Goal: Task Accomplishment & Management: Manage account settings

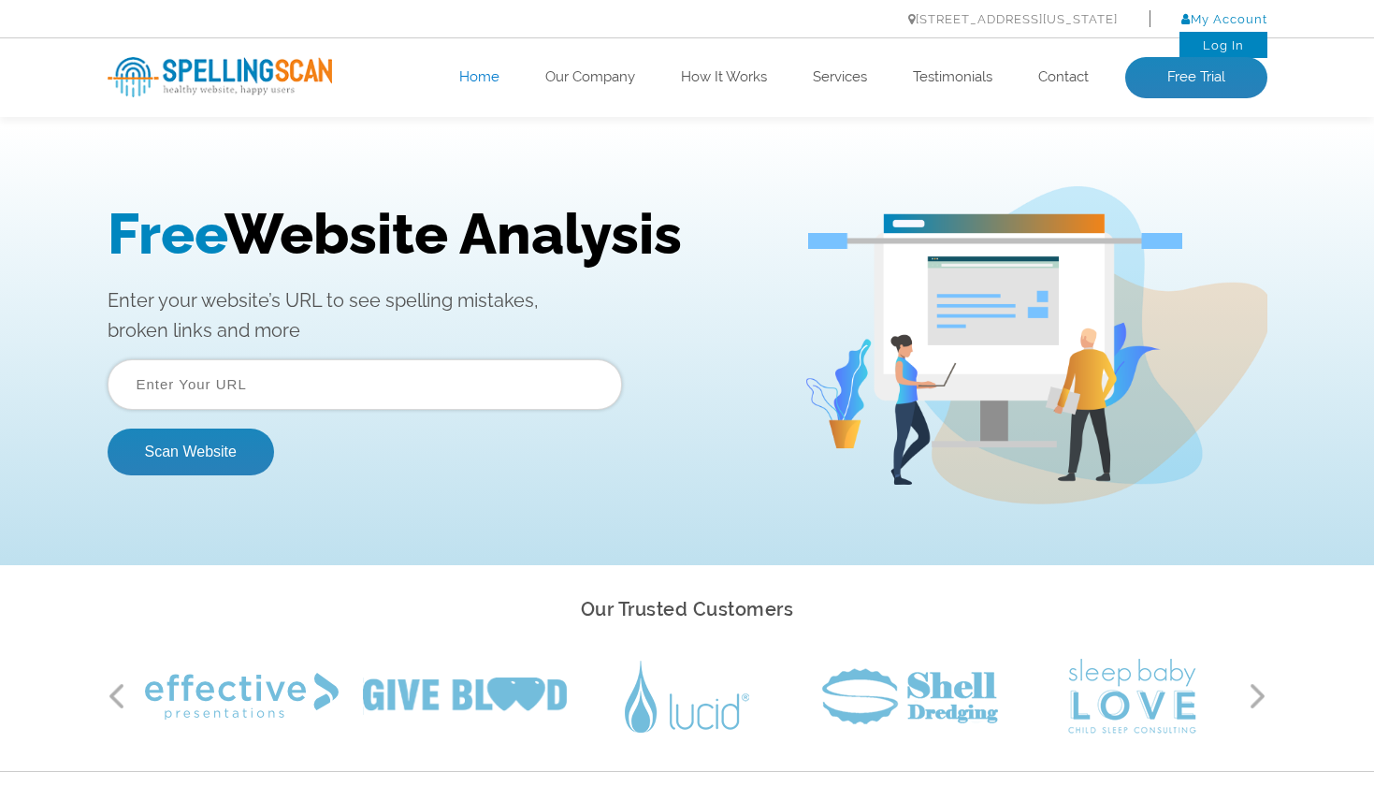
click at [1235, 20] on link "My Account" at bounding box center [1225, 19] width 86 height 14
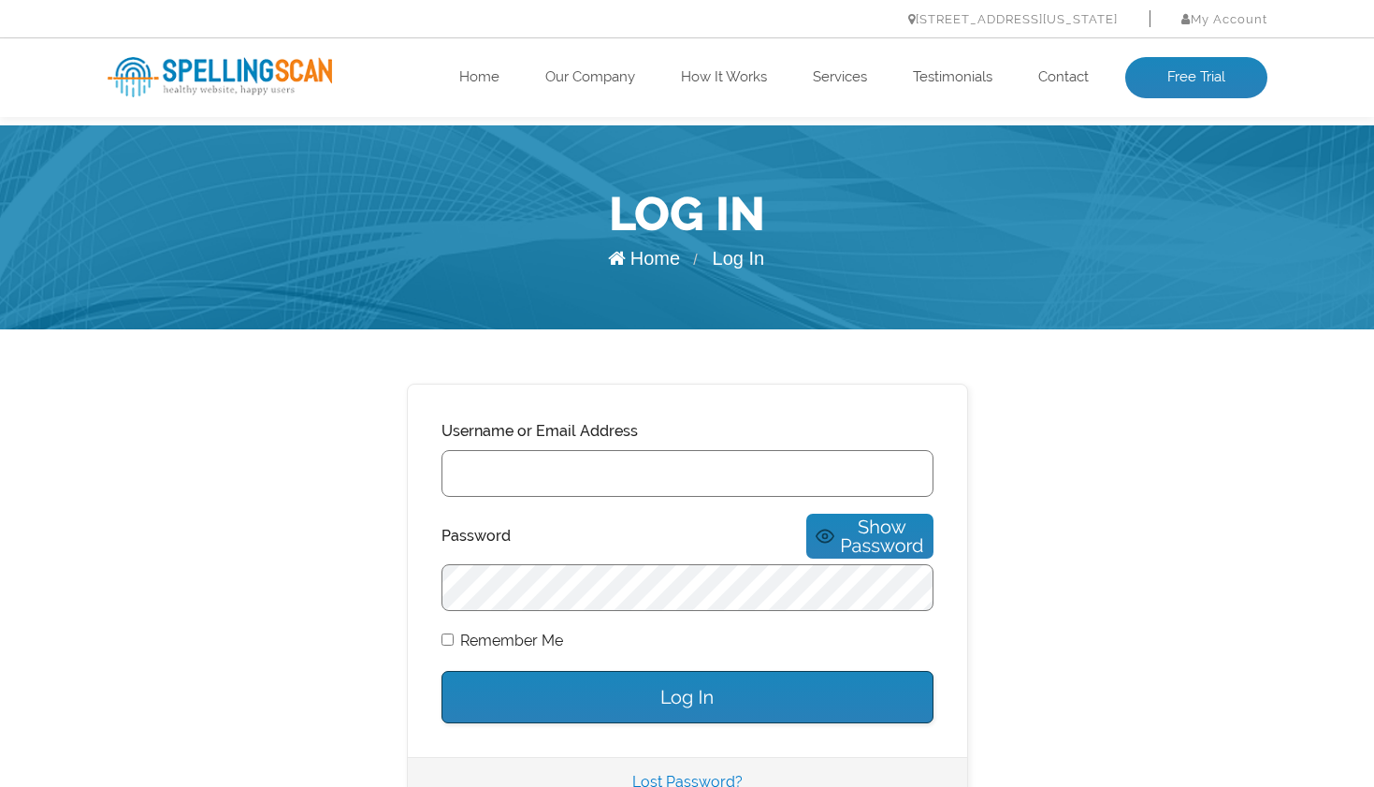
click at [588, 459] on input "Username or Email Address" at bounding box center [688, 473] width 492 height 47
type input "rui.estanqueiro@gmail.com"
click at [415, 677] on div "Username or Email Address rui.estanqueiro@gmail.com Password Show Password Reme…" at bounding box center [687, 571] width 559 height 372
